Goal: Task Accomplishment & Management: Manage account settings

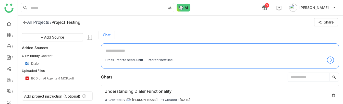
click at [42, 21] on div "All Projects /" at bounding box center [39, 22] width 25 height 5
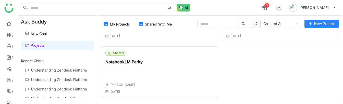
scroll to position [144, 0]
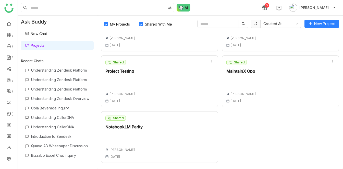
click at [137, 104] on div "NotebookLM Parity" at bounding box center [124, 127] width 37 height 4
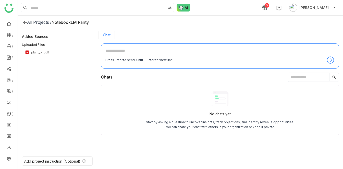
click at [211, 7] on div "3 Veena Pulicharla" at bounding box center [181, 7] width 326 height 15
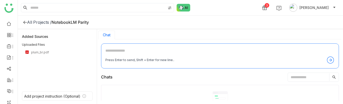
click at [111, 51] on textarea at bounding box center [220, 52] width 229 height 8
type textarea "**********"
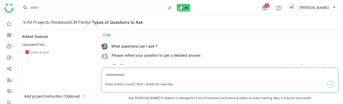
scroll to position [13, 0]
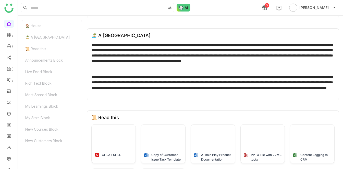
scroll to position [8, 0]
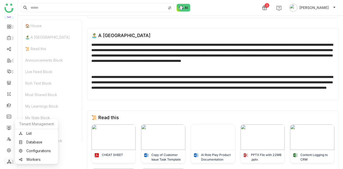
click at [10, 159] on icon at bounding box center [9, 161] width 5 height 5
click at [31, 132] on link "List" at bounding box center [36, 134] width 35 height 4
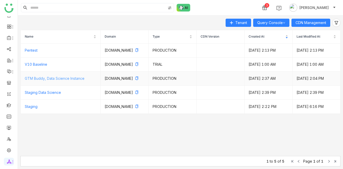
click at [67, 80] on link "GTM Buddy, Data Science Instance" at bounding box center [55, 78] width 60 height 4
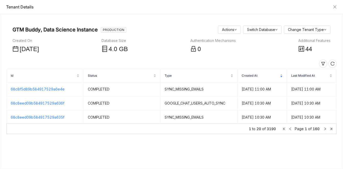
click at [308, 47] on span "44" at bounding box center [309, 49] width 7 height 7
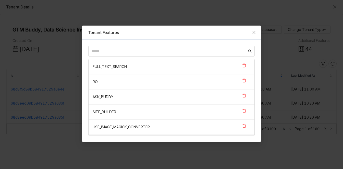
click at [148, 44] on div "FULL_TEXT_SEARCH ROI ASK_BUDDY SITE_BUILDER USE_IMAGE_MAGICK_CONVERTER LMS CONT…" at bounding box center [171, 91] width 179 height 102
click at [137, 49] on input "text" at bounding box center [169, 51] width 156 height 6
paste input "**********"
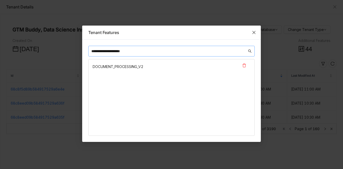
type input "**********"
click at [254, 31] on icon "Close" at bounding box center [254, 32] width 4 height 4
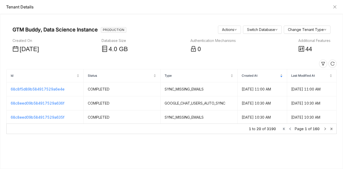
click at [169, 25] on div "GTM Buddy, Data Science Instance PRODUCTION Actions Switch Database Change Tena…" at bounding box center [172, 30] width 318 height 10
